Goal: Task Accomplishment & Management: Manage account settings

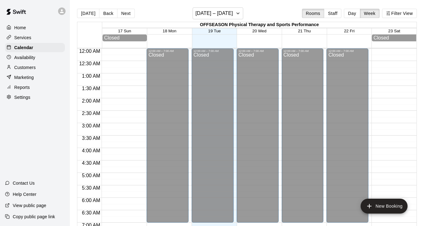
scroll to position [170, 0]
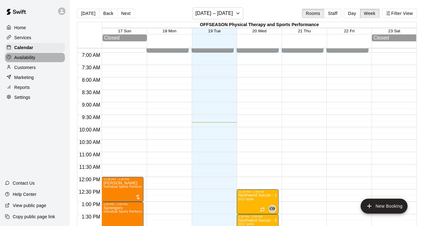
click at [28, 60] on p "Availability" at bounding box center [24, 57] width 21 height 6
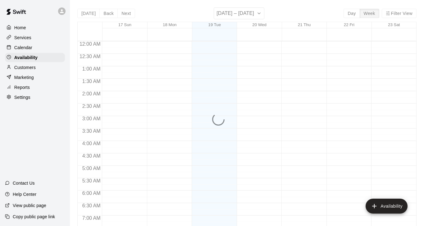
scroll to position [244, 0]
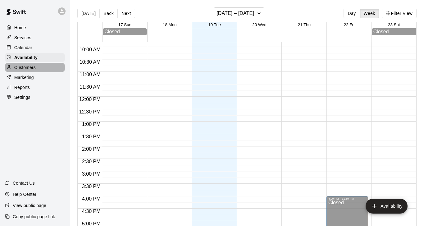
click at [30, 66] on p "Customers" at bounding box center [24, 67] width 21 height 6
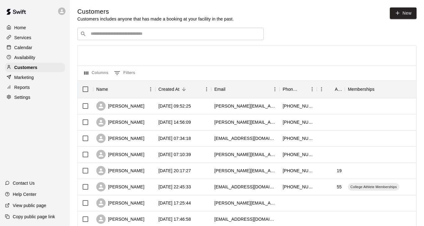
click at [194, 34] on input "Search customers by name or email" at bounding box center [175, 34] width 172 height 6
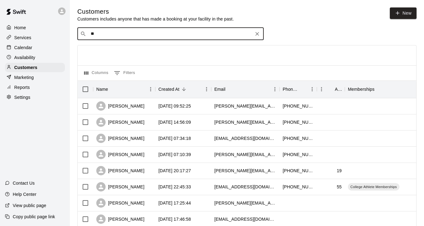
type input "***"
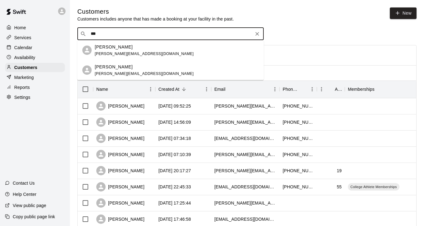
click at [182, 49] on div "Lisa Matznick [EMAIL_ADDRESS][DOMAIN_NAME]" at bounding box center [177, 49] width 164 height 13
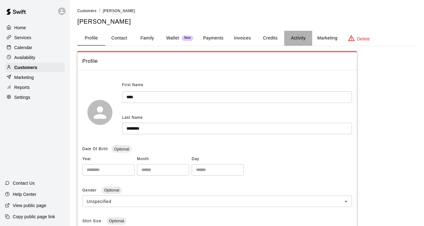
click at [300, 40] on button "Activity" at bounding box center [298, 38] width 28 height 15
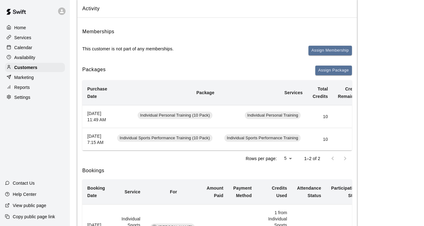
scroll to position [0, 78]
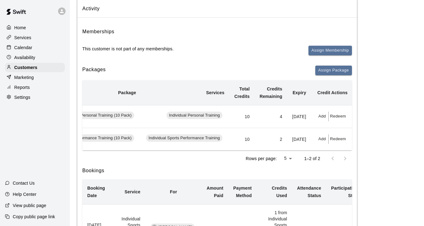
click at [37, 49] on div "Calendar" at bounding box center [35, 47] width 60 height 9
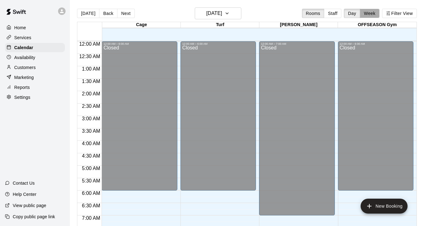
click at [364, 13] on button "Week" at bounding box center [370, 13] width 20 height 9
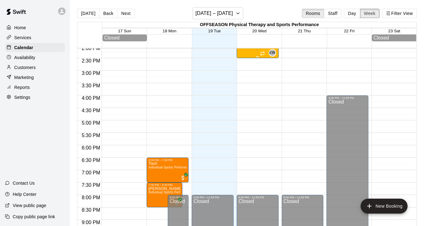
scroll to position [350, 0]
